Goal: Task Accomplishment & Management: Manage account settings

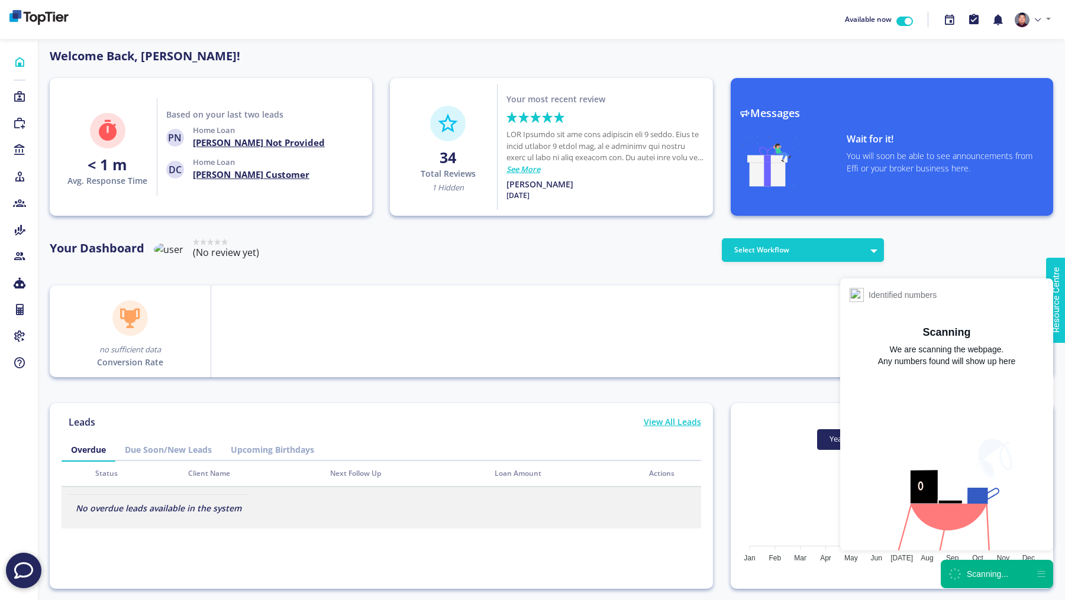
scroll to position [106, 189]
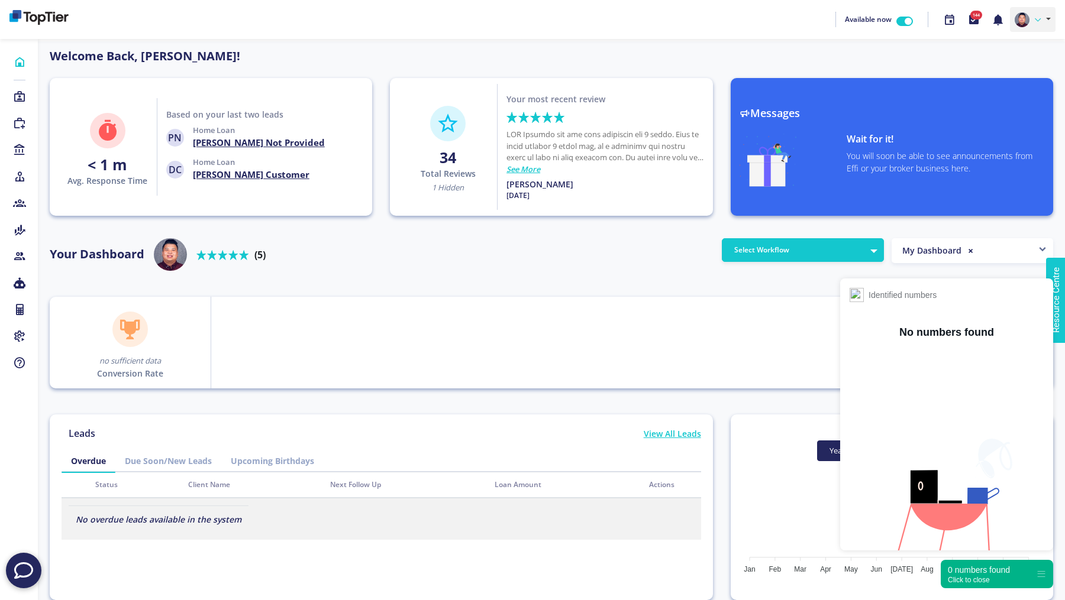
click at [1032, 23] on link at bounding box center [1033, 19] width 46 height 25
click at [994, 49] on link "Profile" at bounding box center [1007, 46] width 93 height 17
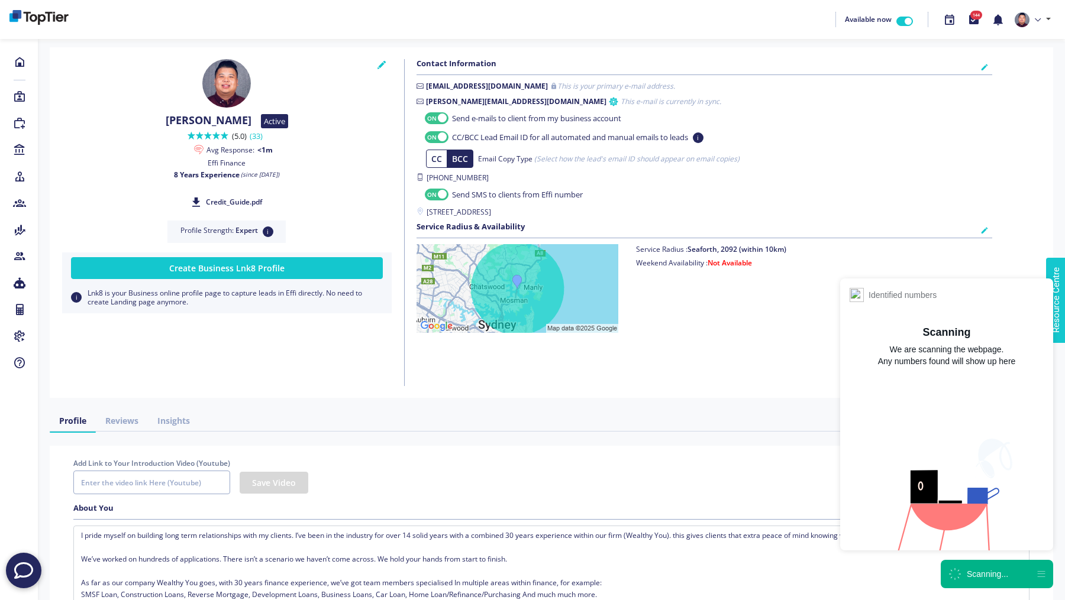
checkbox input "true"
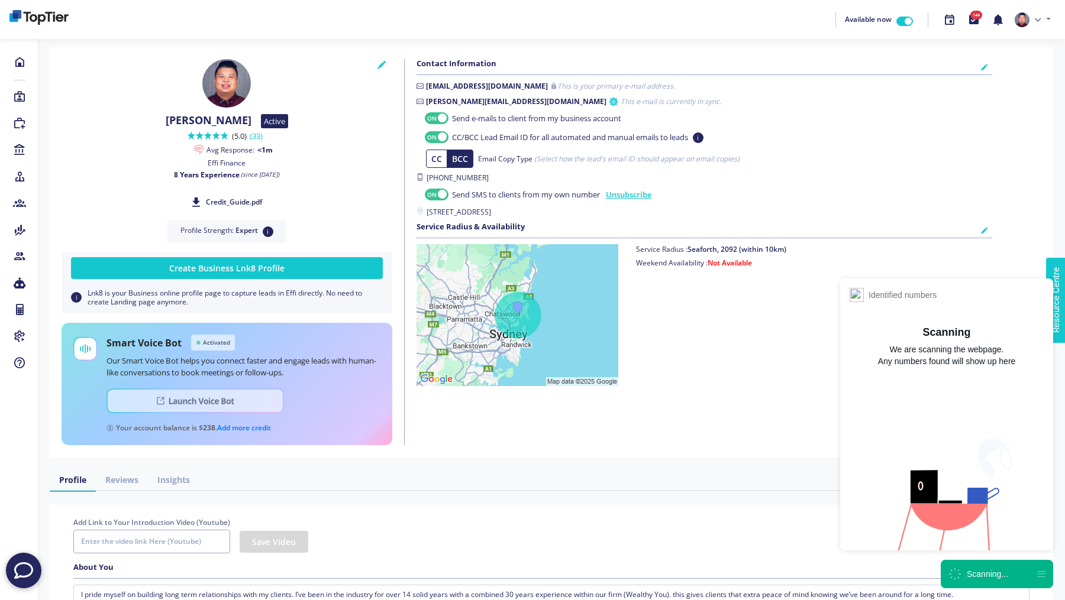
click at [159, 398] on img at bounding box center [194, 401] width 177 height 25
